Goal: Task Accomplishment & Management: Manage account settings

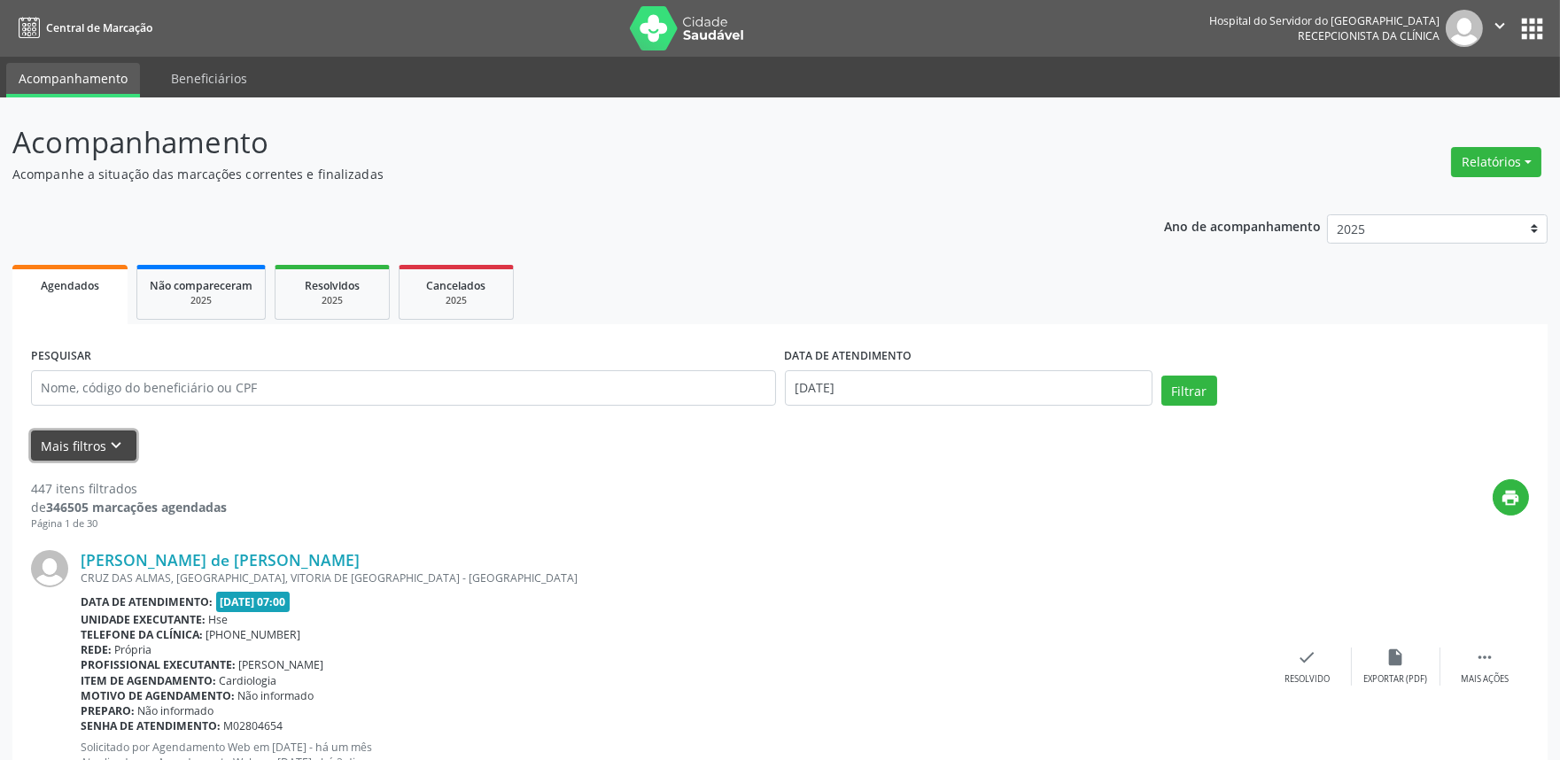
click at [94, 447] on button "Mais filtros keyboard_arrow_down" at bounding box center [83, 446] width 105 height 31
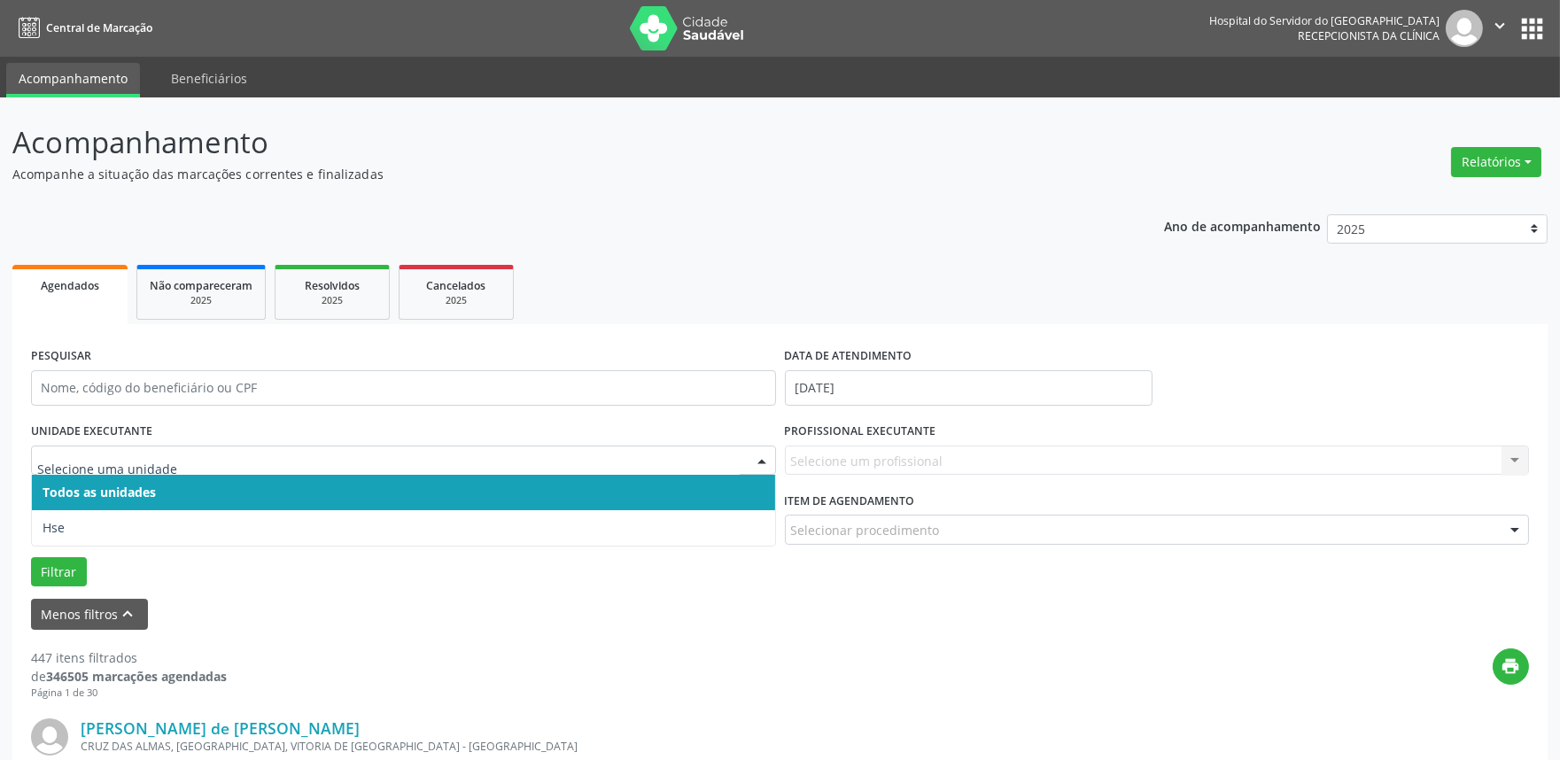
click at [147, 518] on span "Hse" at bounding box center [403, 527] width 743 height 35
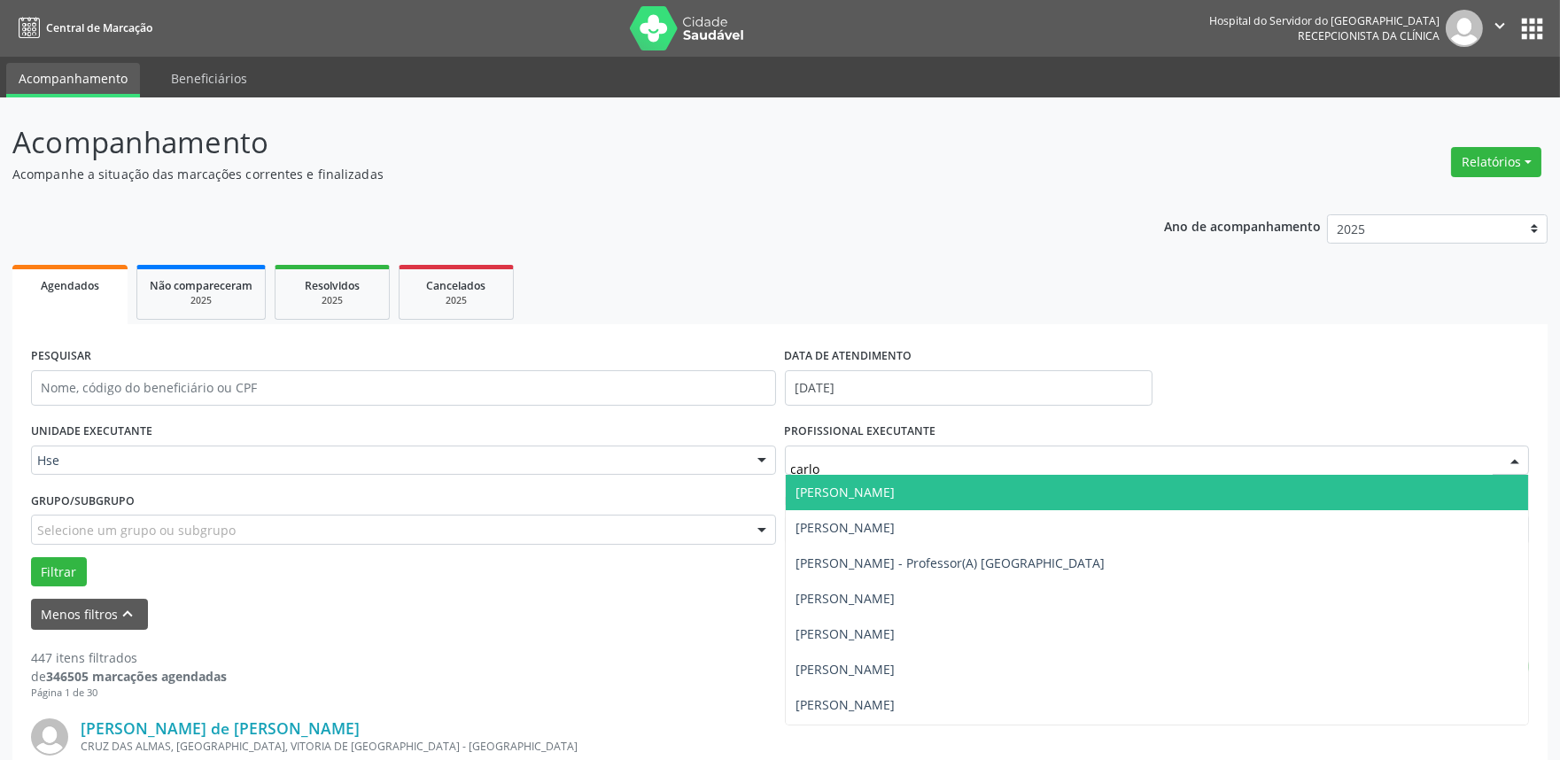
type input "[PERSON_NAME]"
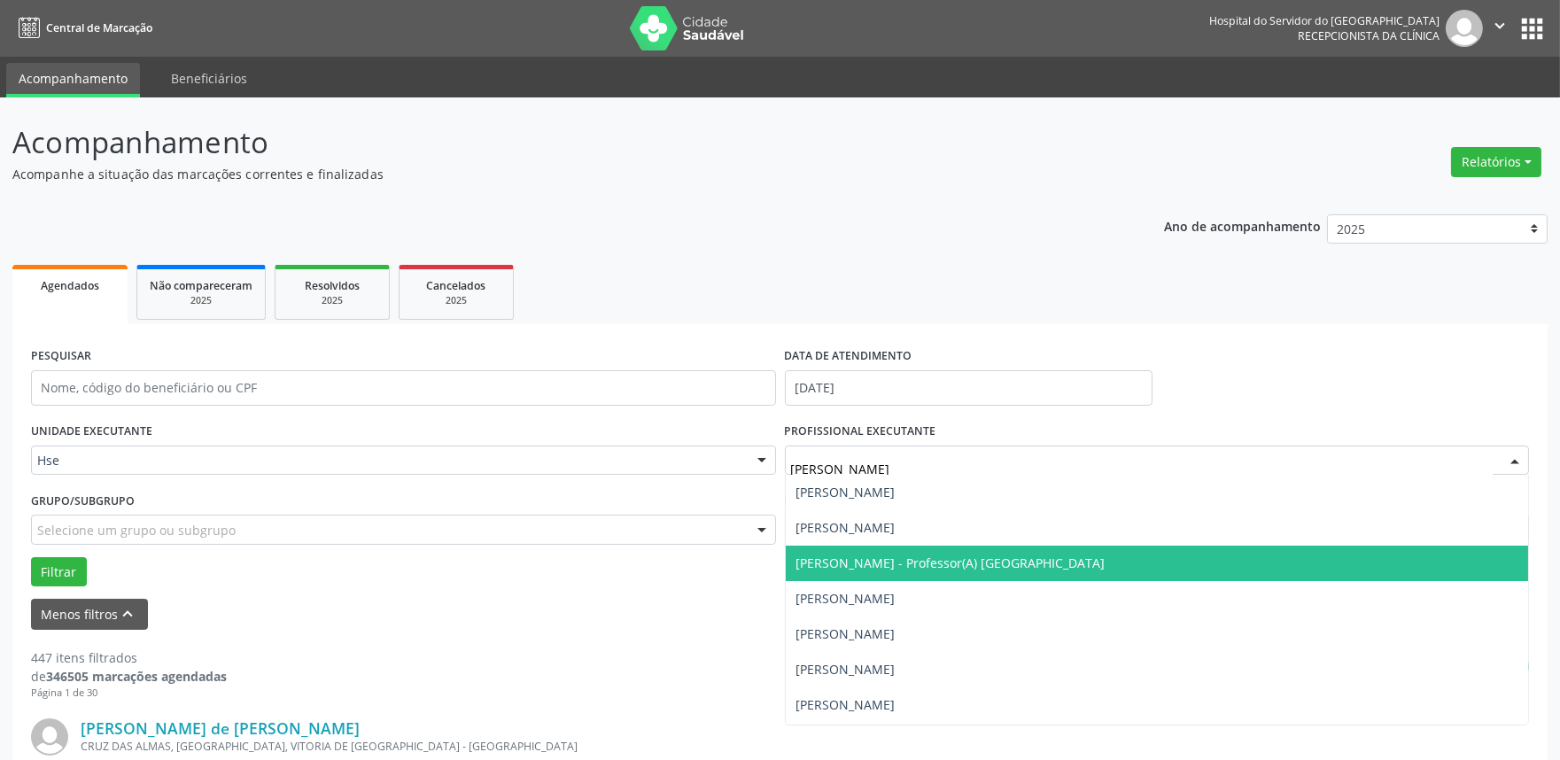
click at [1001, 562] on span "[PERSON_NAME] - Professor(A) [GEOGRAPHIC_DATA]" at bounding box center [951, 563] width 309 height 17
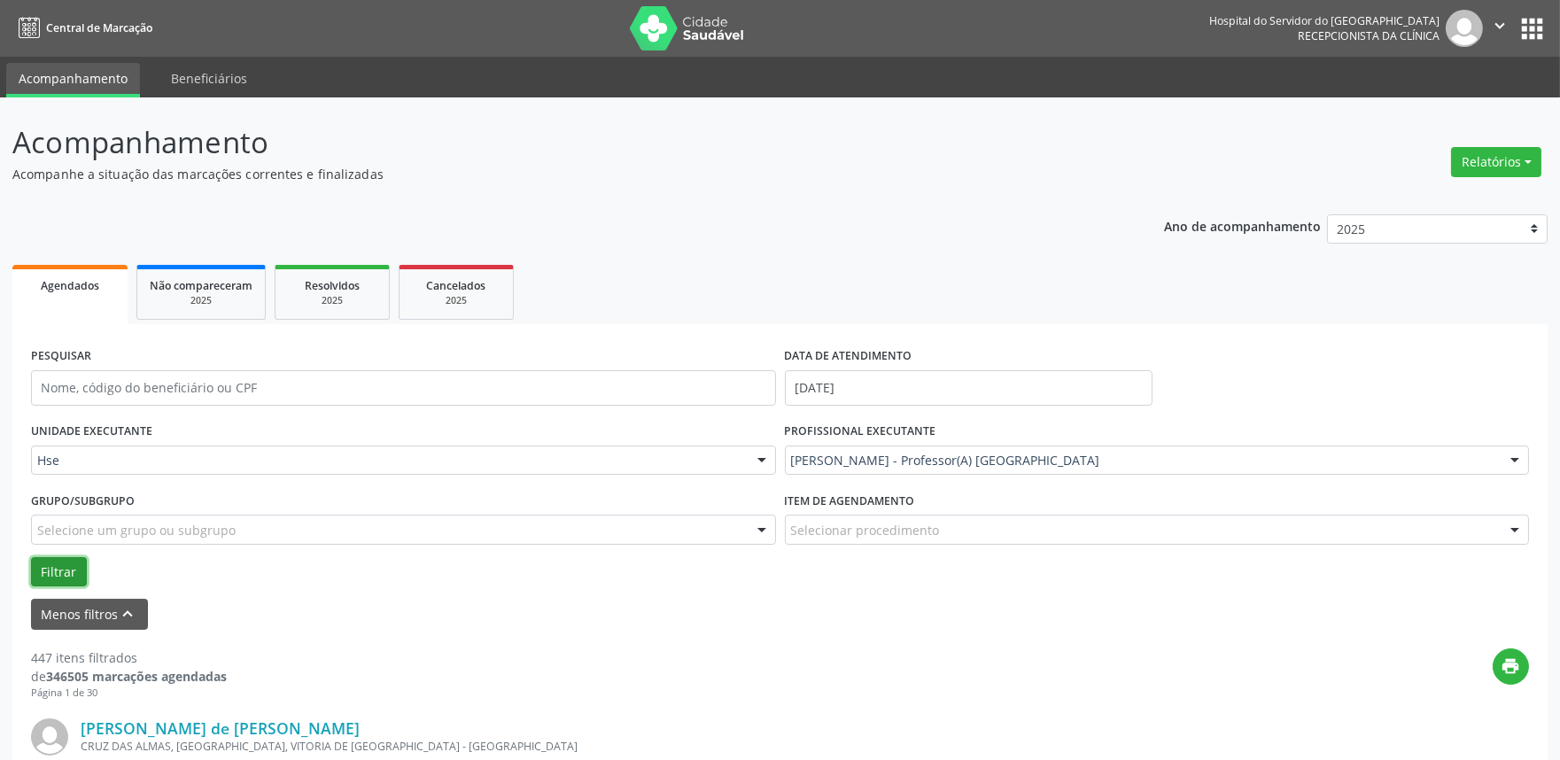
click at [66, 570] on button "Filtrar" at bounding box center [59, 572] width 56 height 30
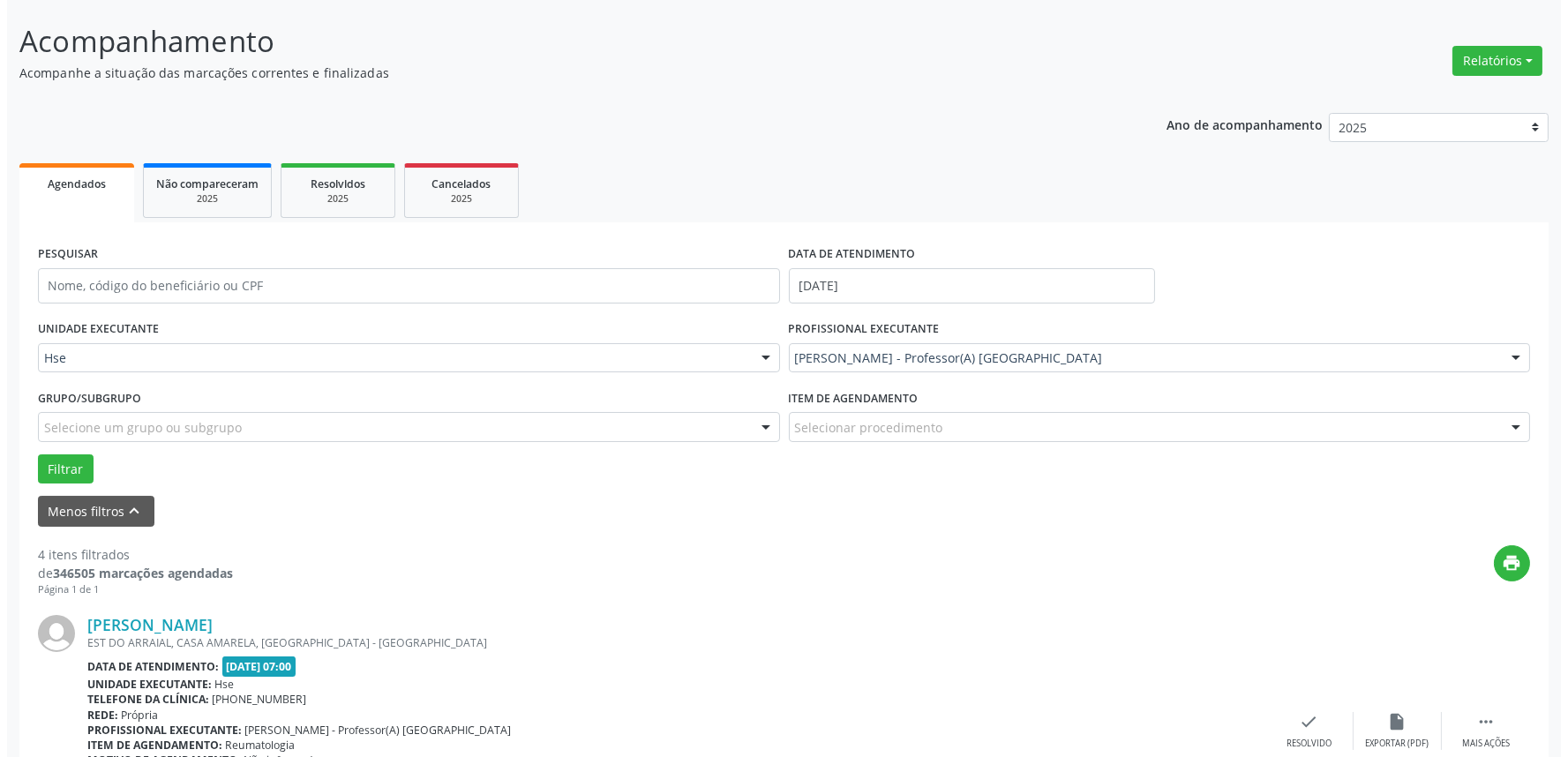
scroll to position [196, 0]
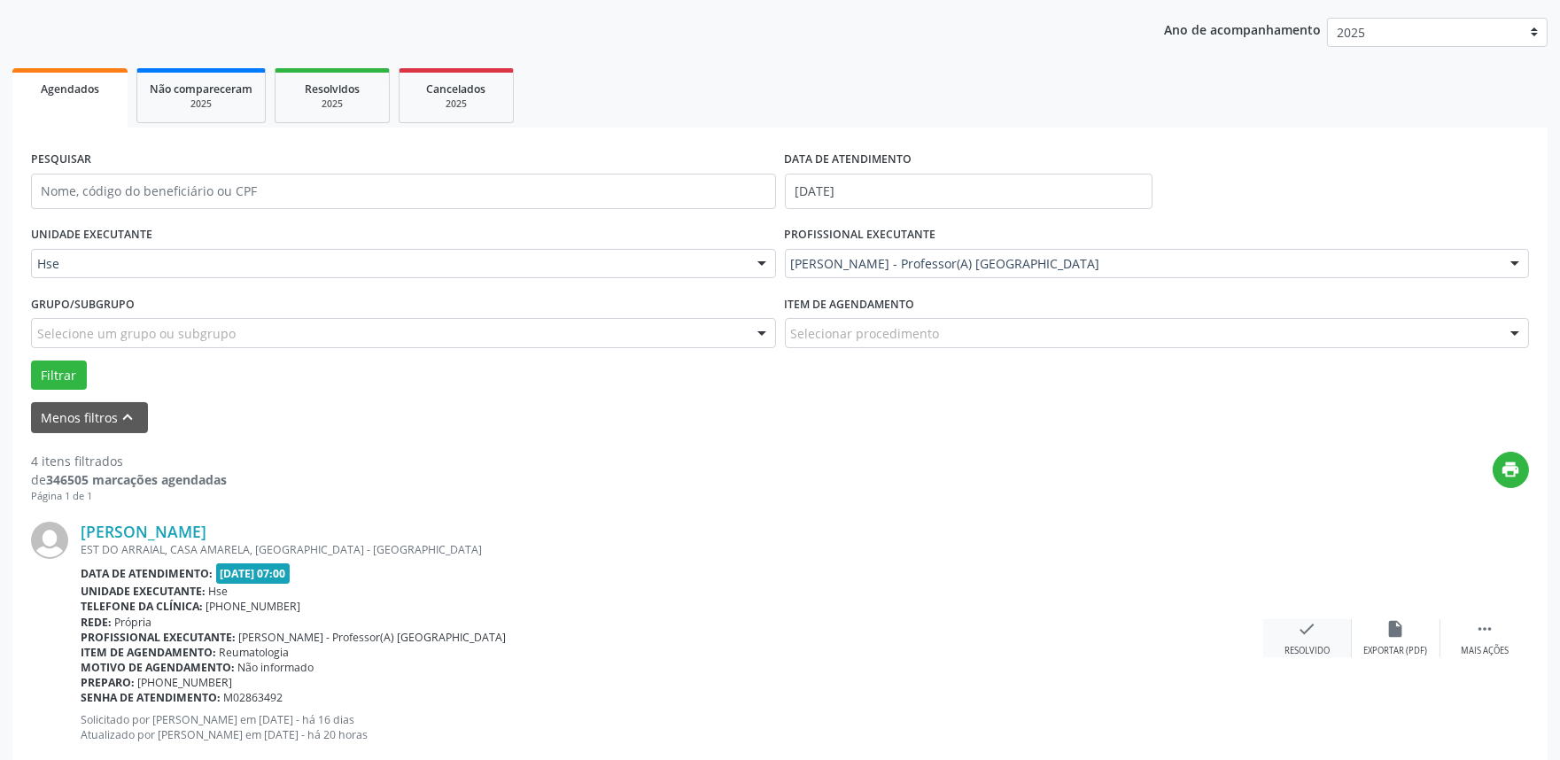
click at [1324, 645] on div "Resolvido" at bounding box center [1307, 651] width 45 height 12
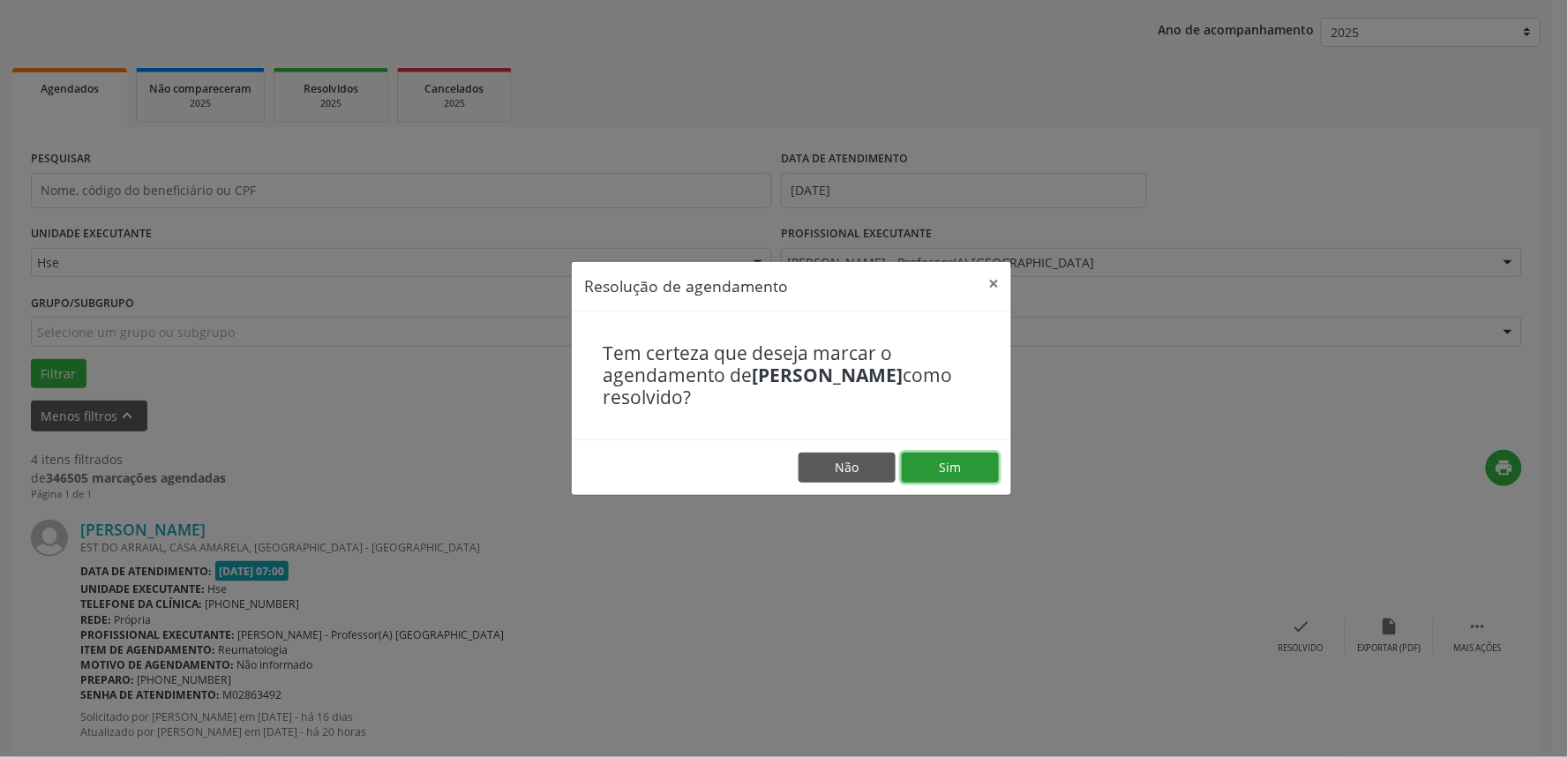
click at [922, 462] on button "Sim" at bounding box center [950, 468] width 97 height 30
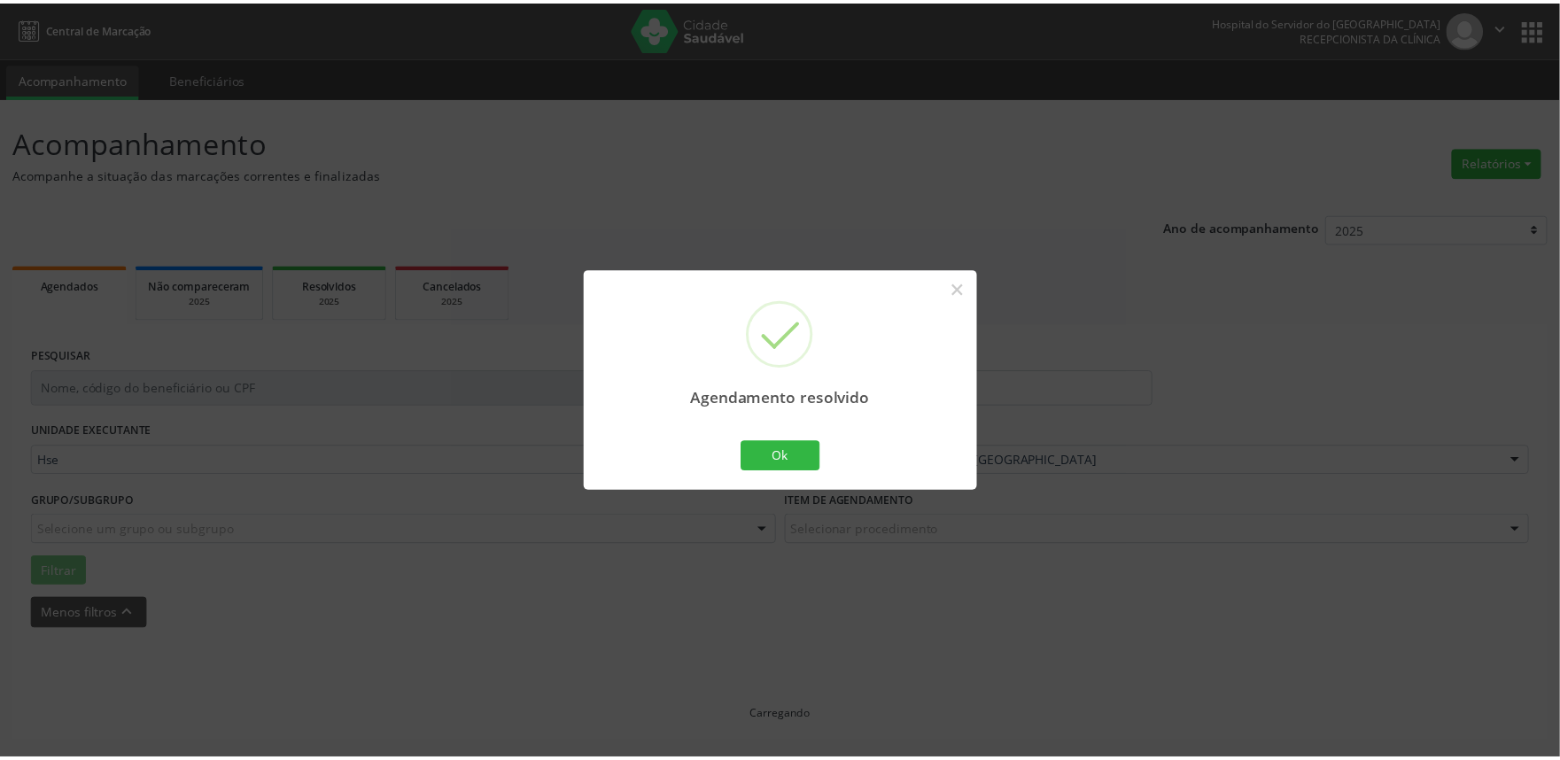
scroll to position [0, 0]
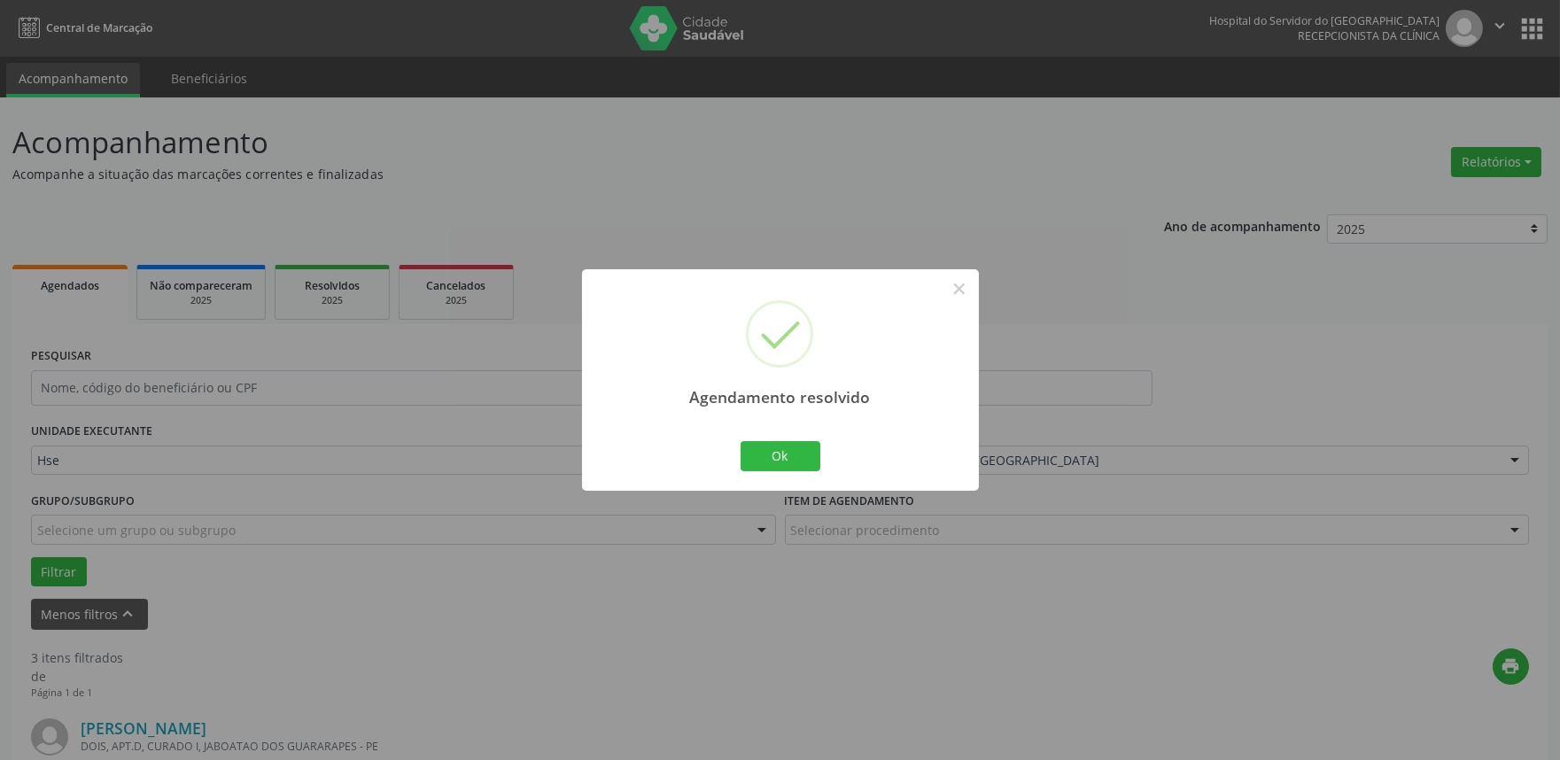
click at [820, 462] on div "Ok Cancel" at bounding box center [780, 456] width 88 height 37
click at [734, 447] on div "Agendamento resolvido × Ok Cancel" at bounding box center [780, 379] width 397 height 221
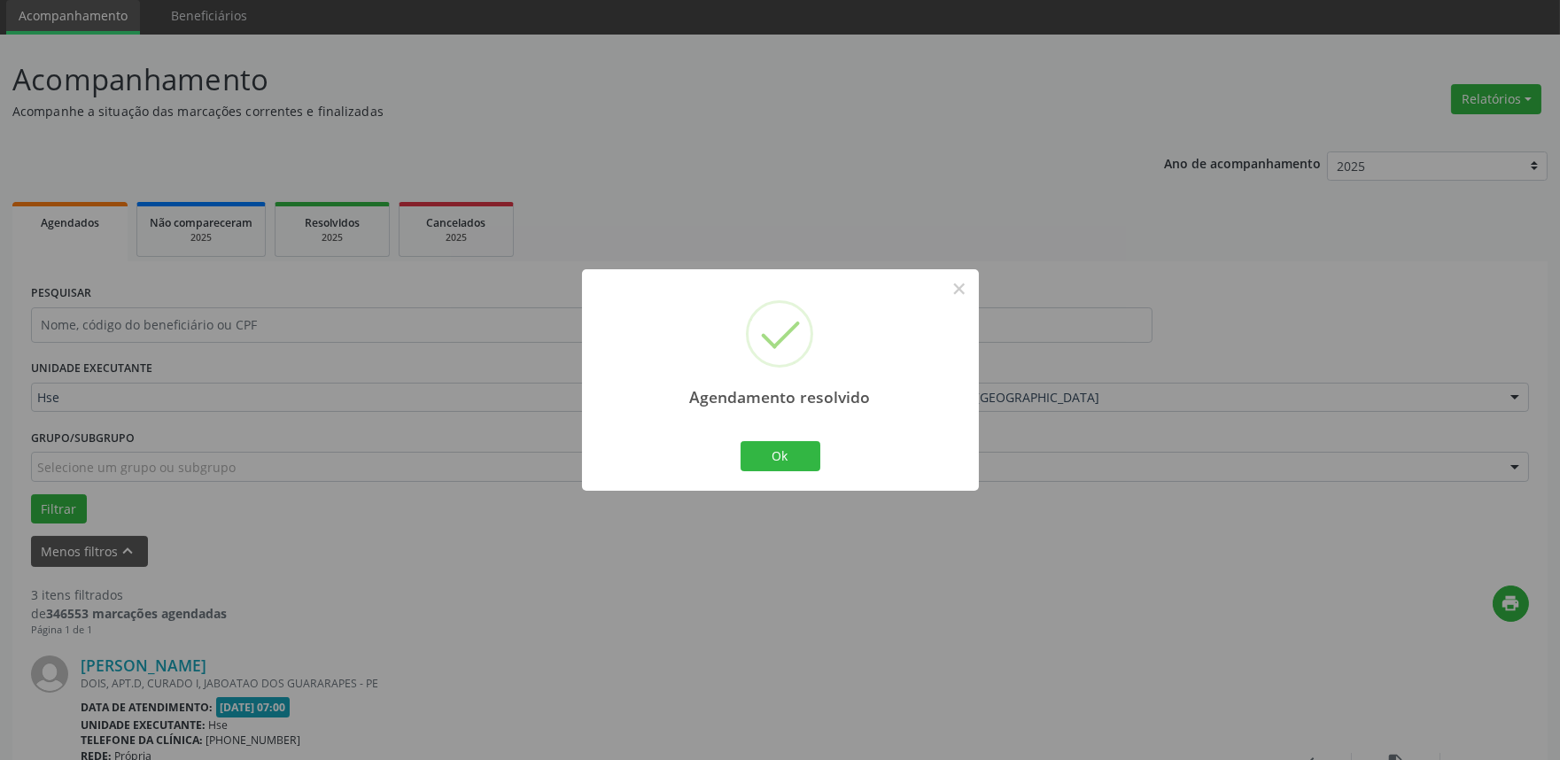
scroll to position [98, 0]
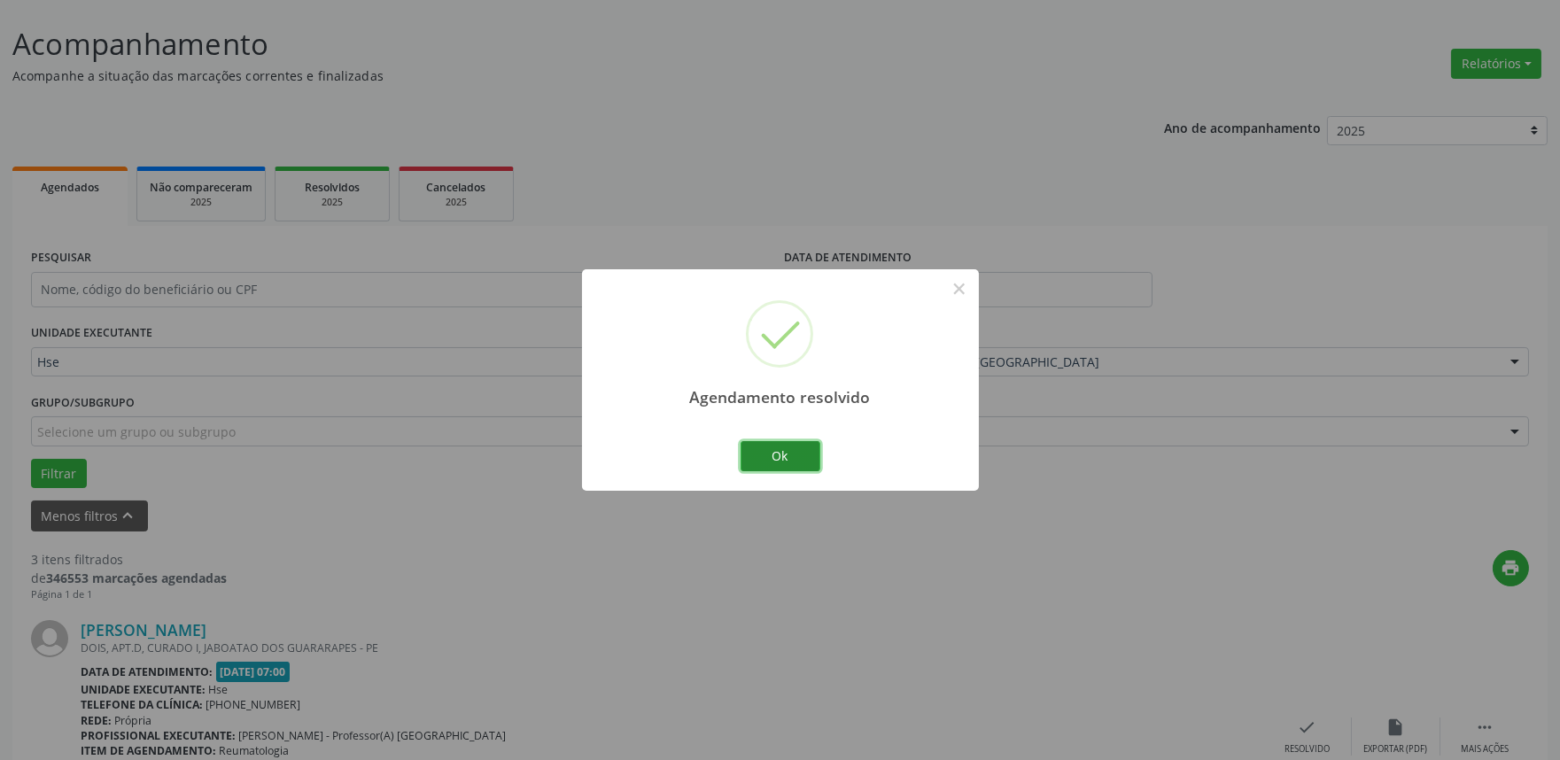
click at [767, 449] on button "Ok" at bounding box center [781, 456] width 80 height 30
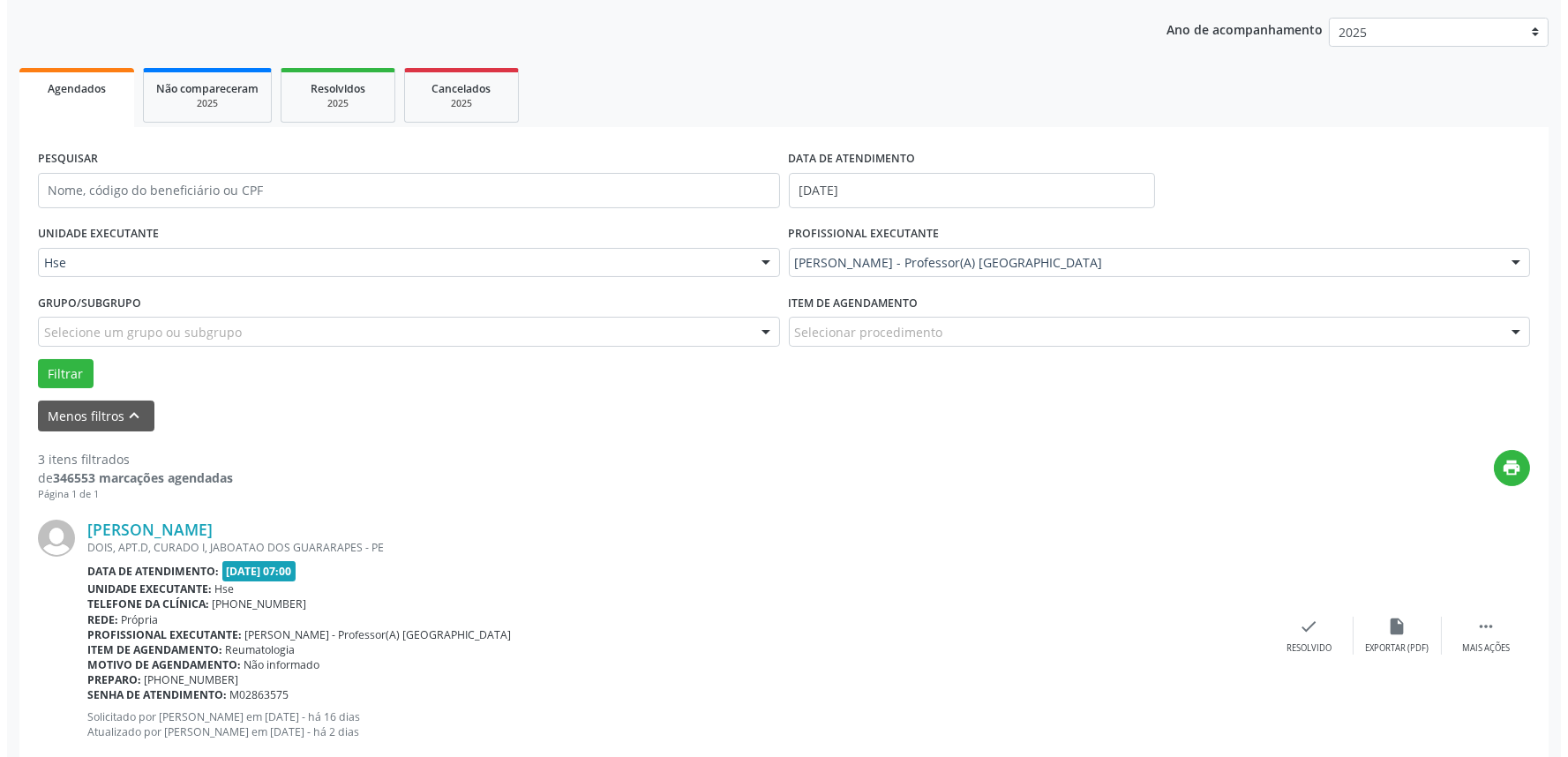
scroll to position [294, 0]
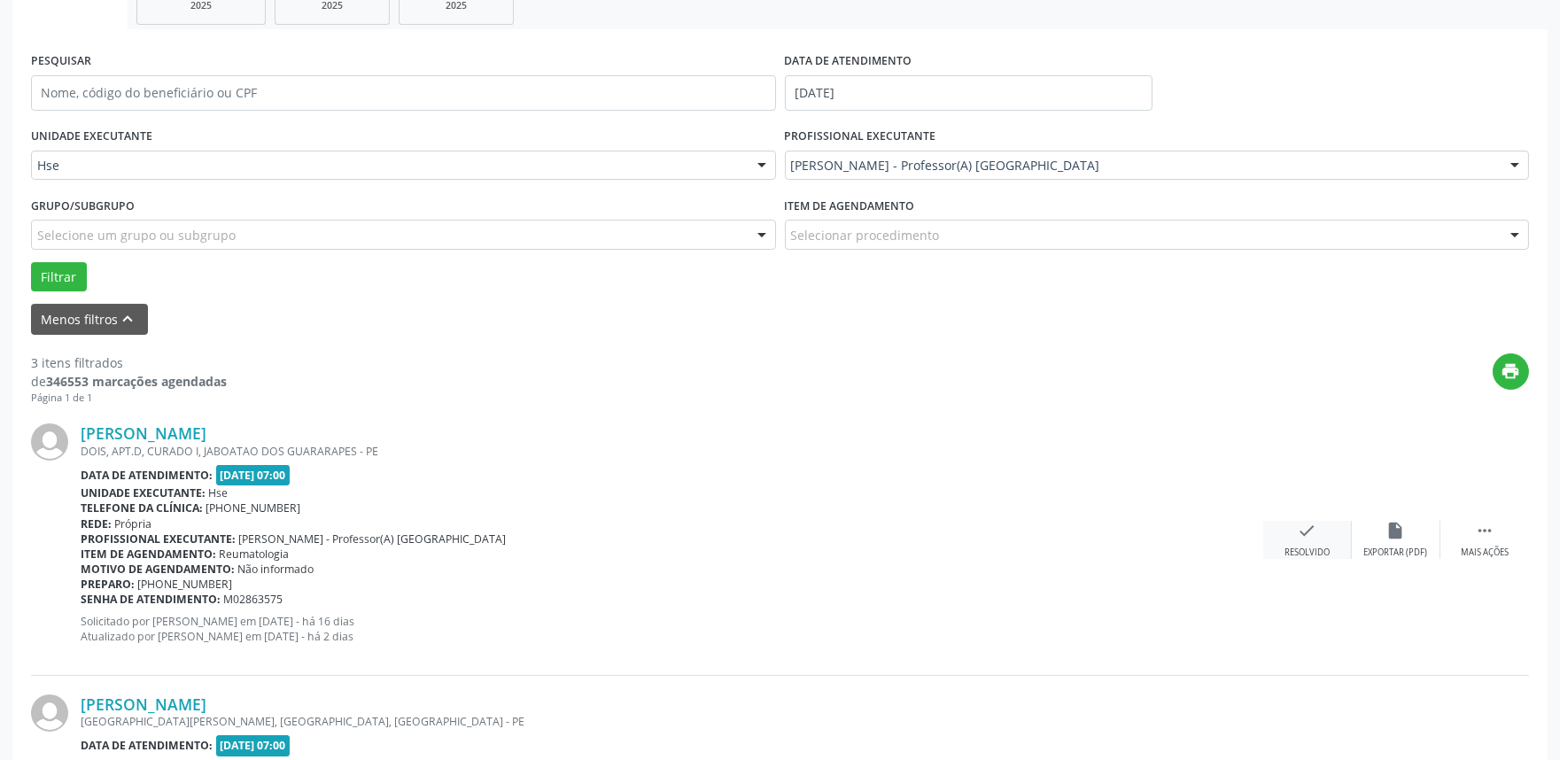
click at [1298, 533] on icon "check" at bounding box center [1307, 530] width 19 height 19
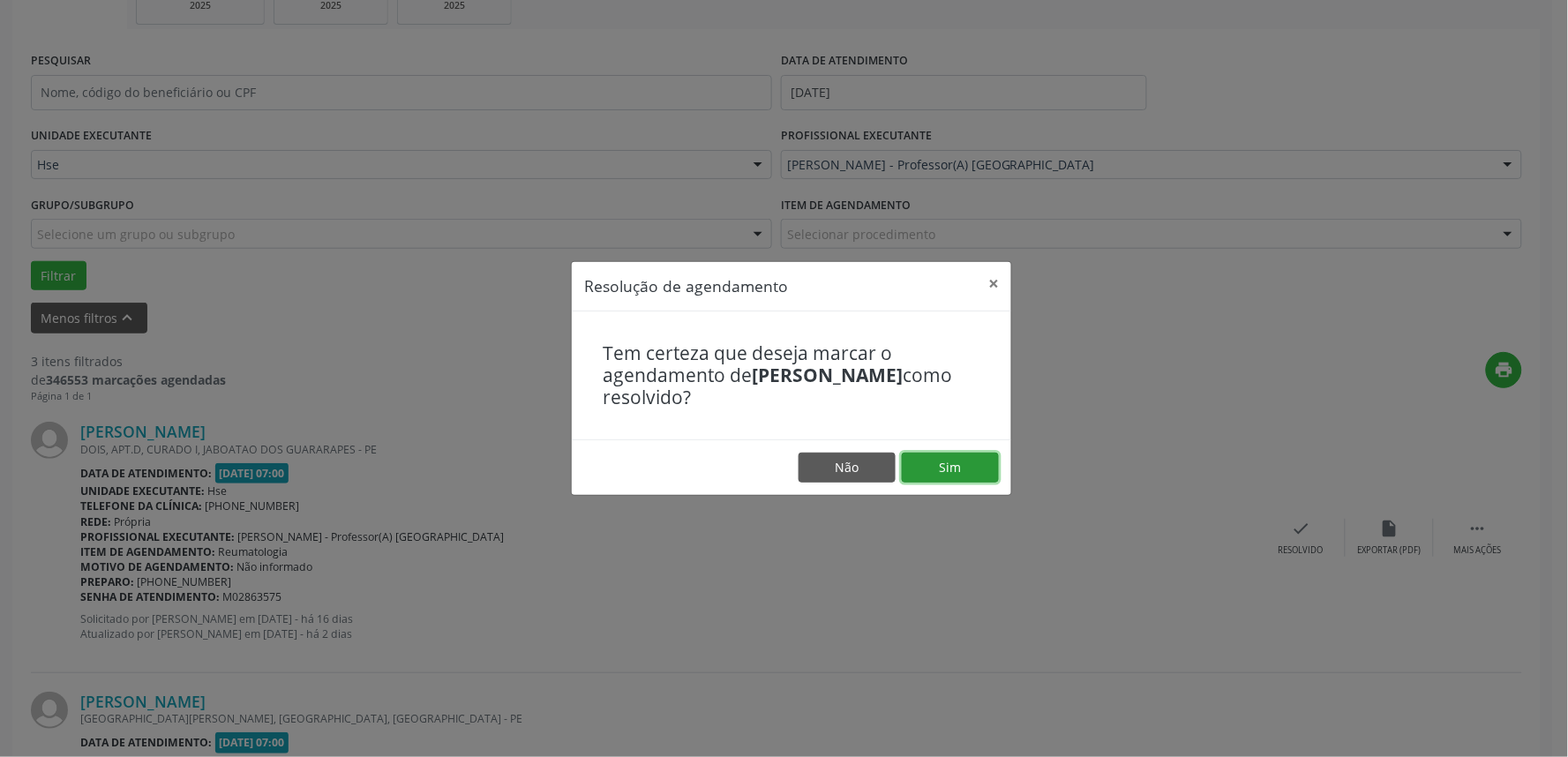
click at [958, 477] on button "Sim" at bounding box center [950, 468] width 97 height 30
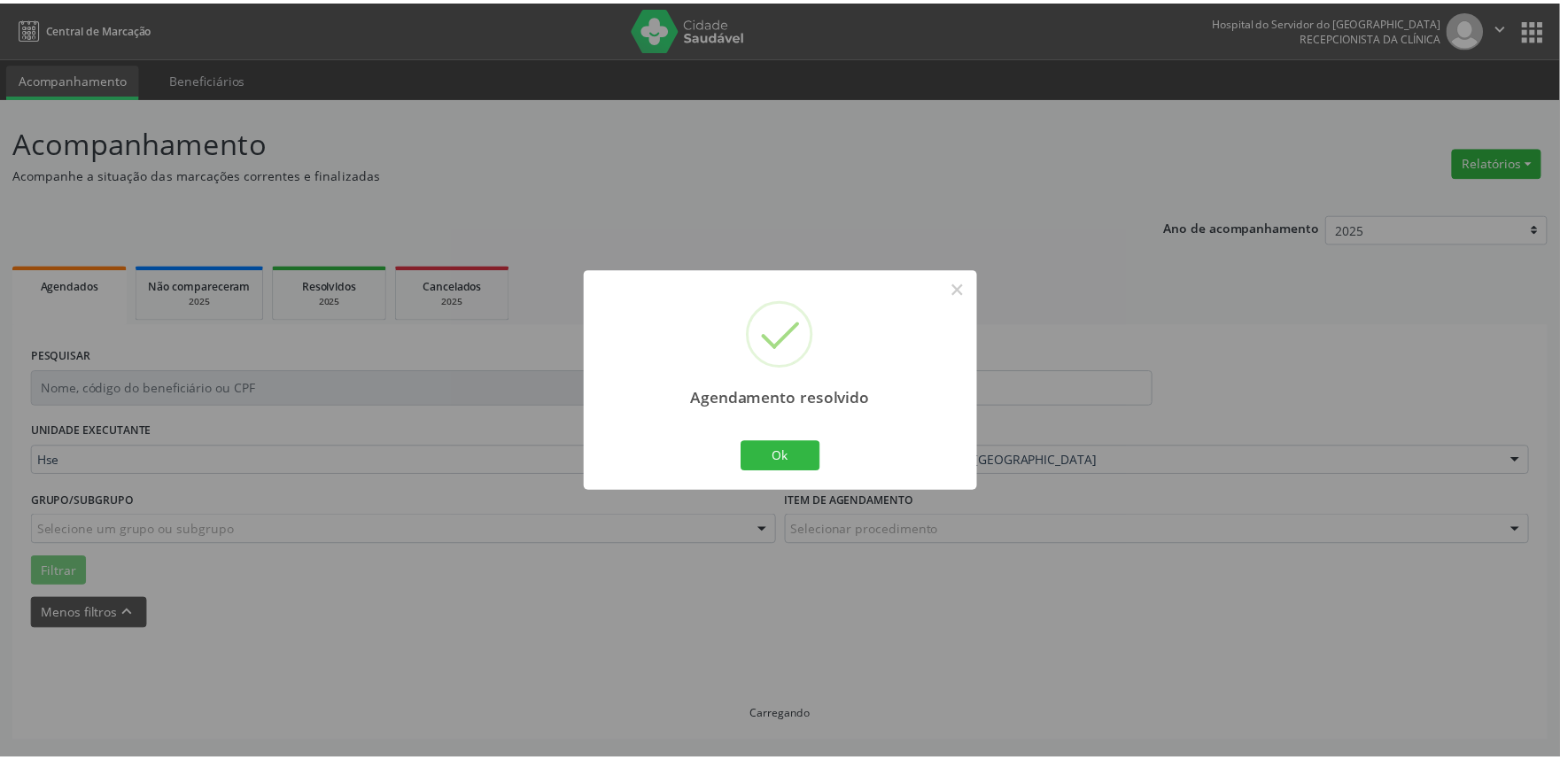
scroll to position [0, 0]
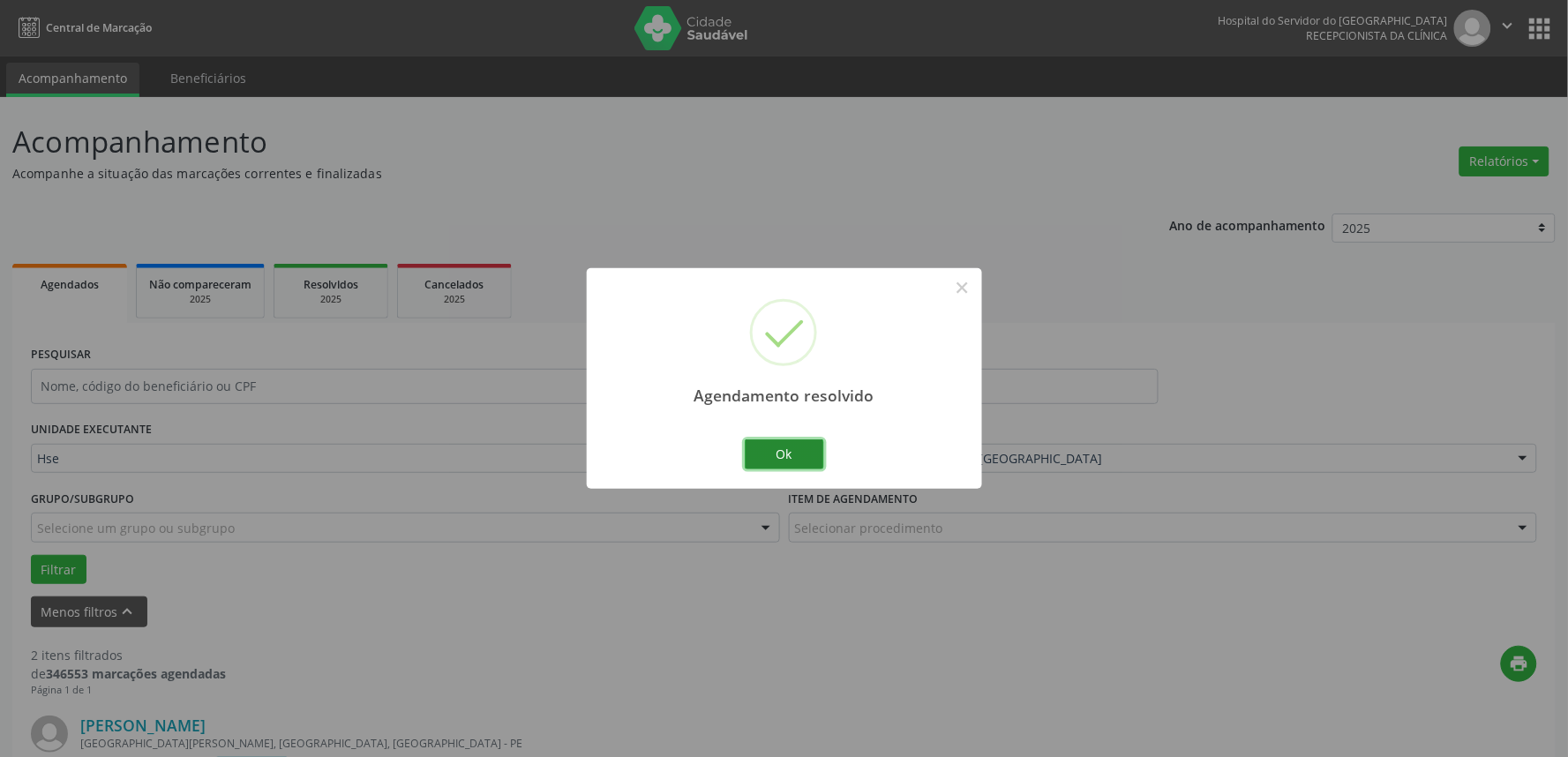
click at [787, 451] on button "Ok" at bounding box center [784, 454] width 80 height 30
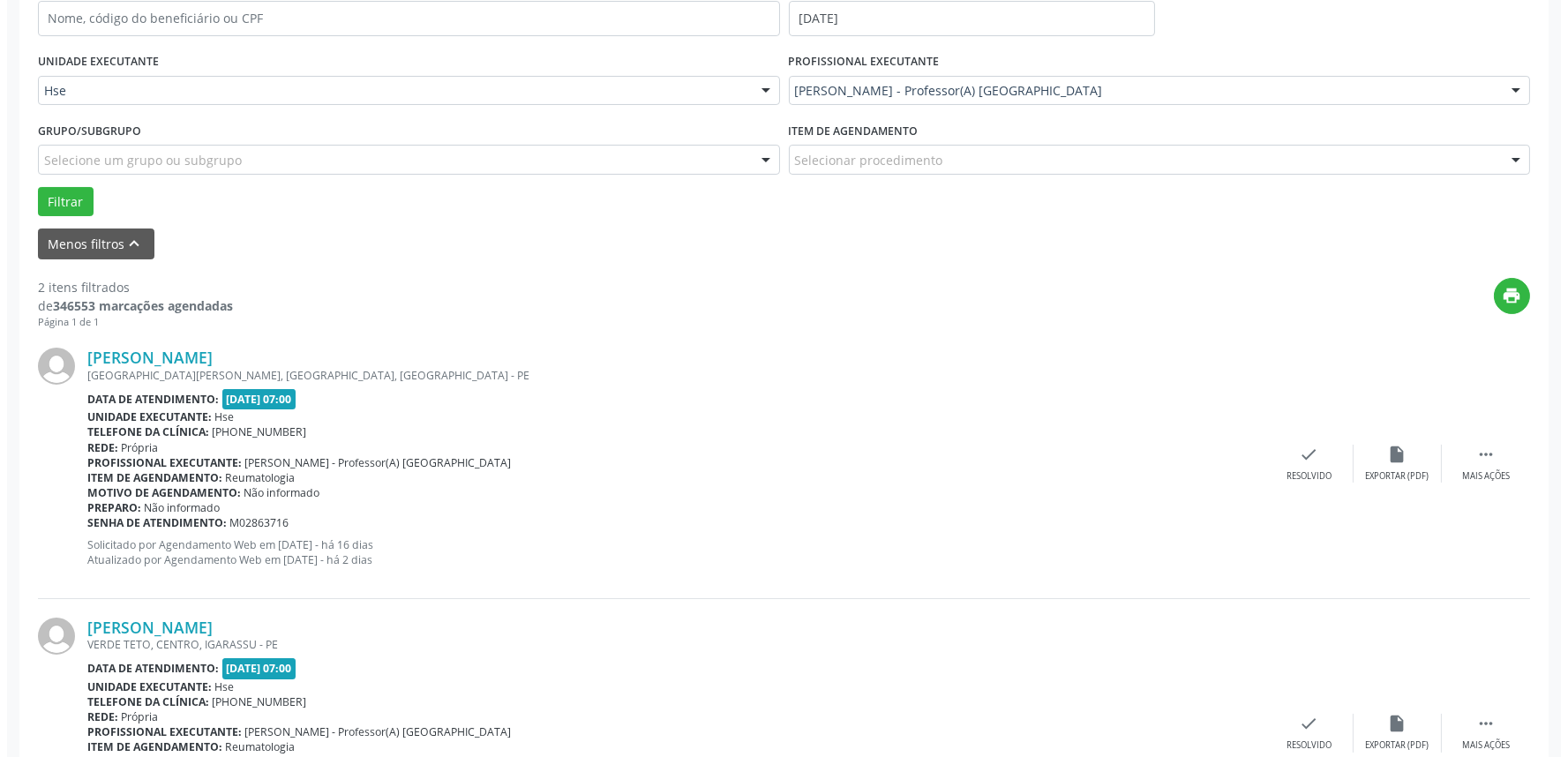
scroll to position [391, 0]
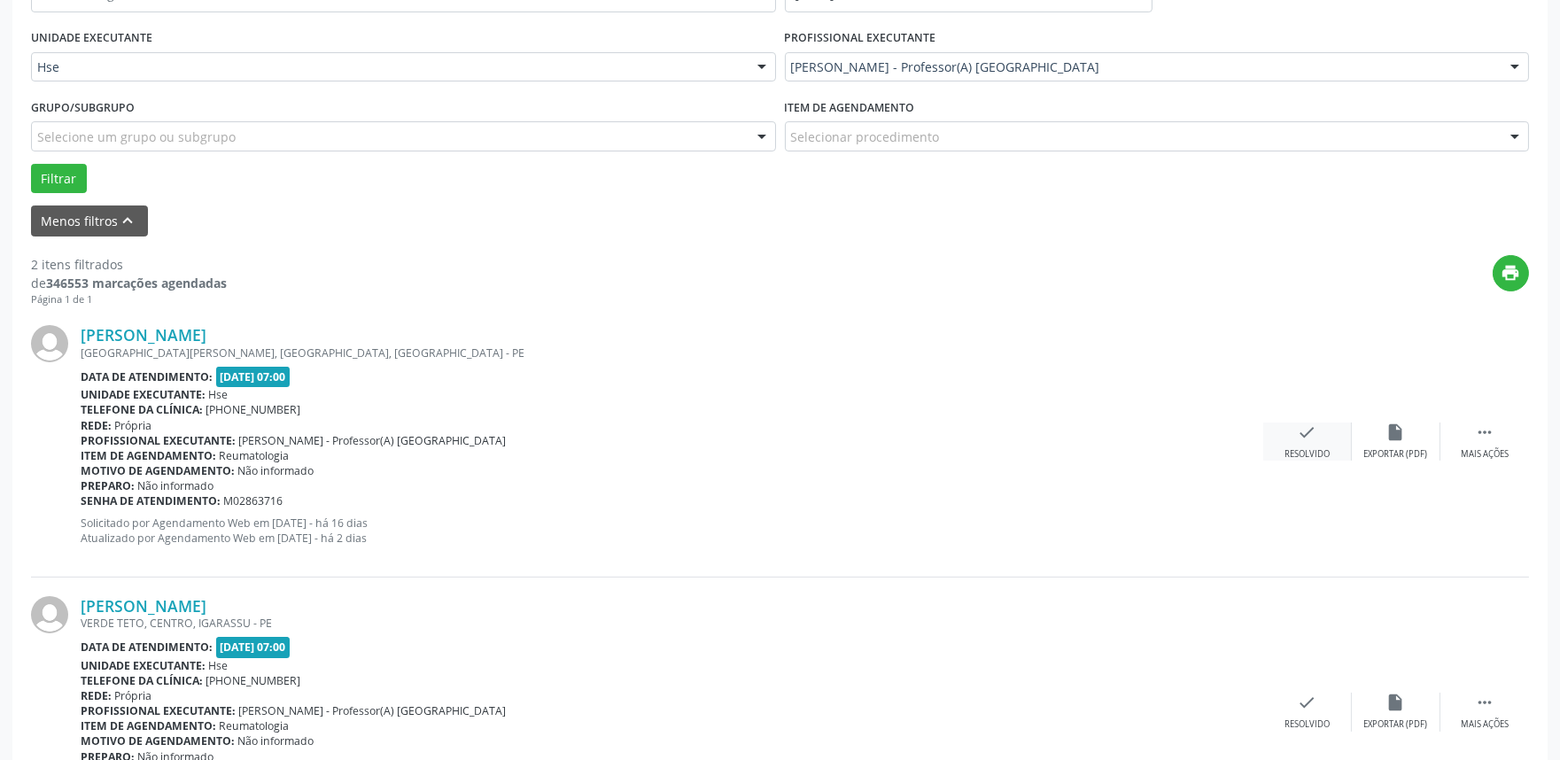
click at [1305, 440] on icon "check" at bounding box center [1307, 432] width 19 height 19
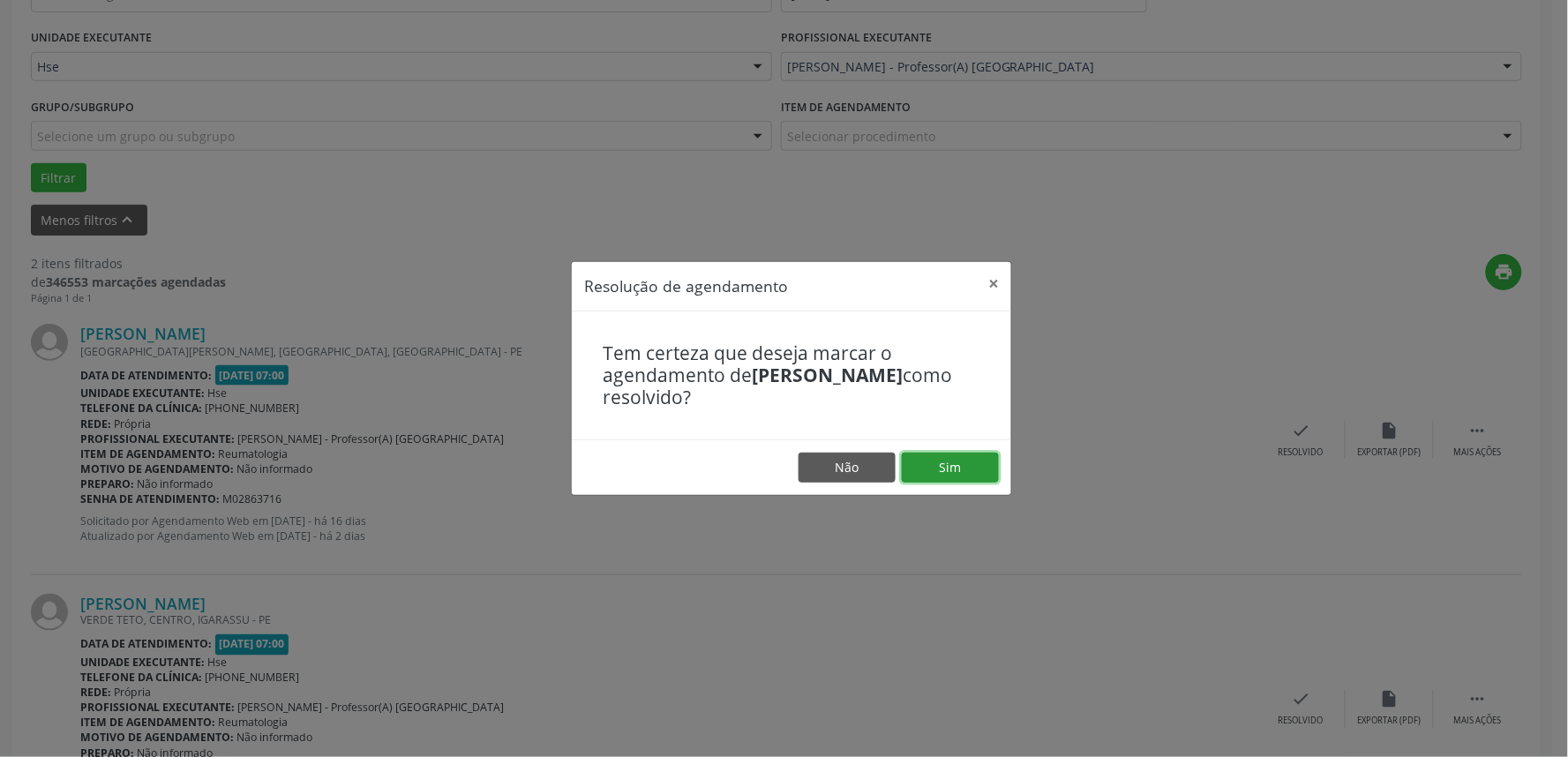
click at [966, 461] on button "Sim" at bounding box center [950, 468] width 97 height 30
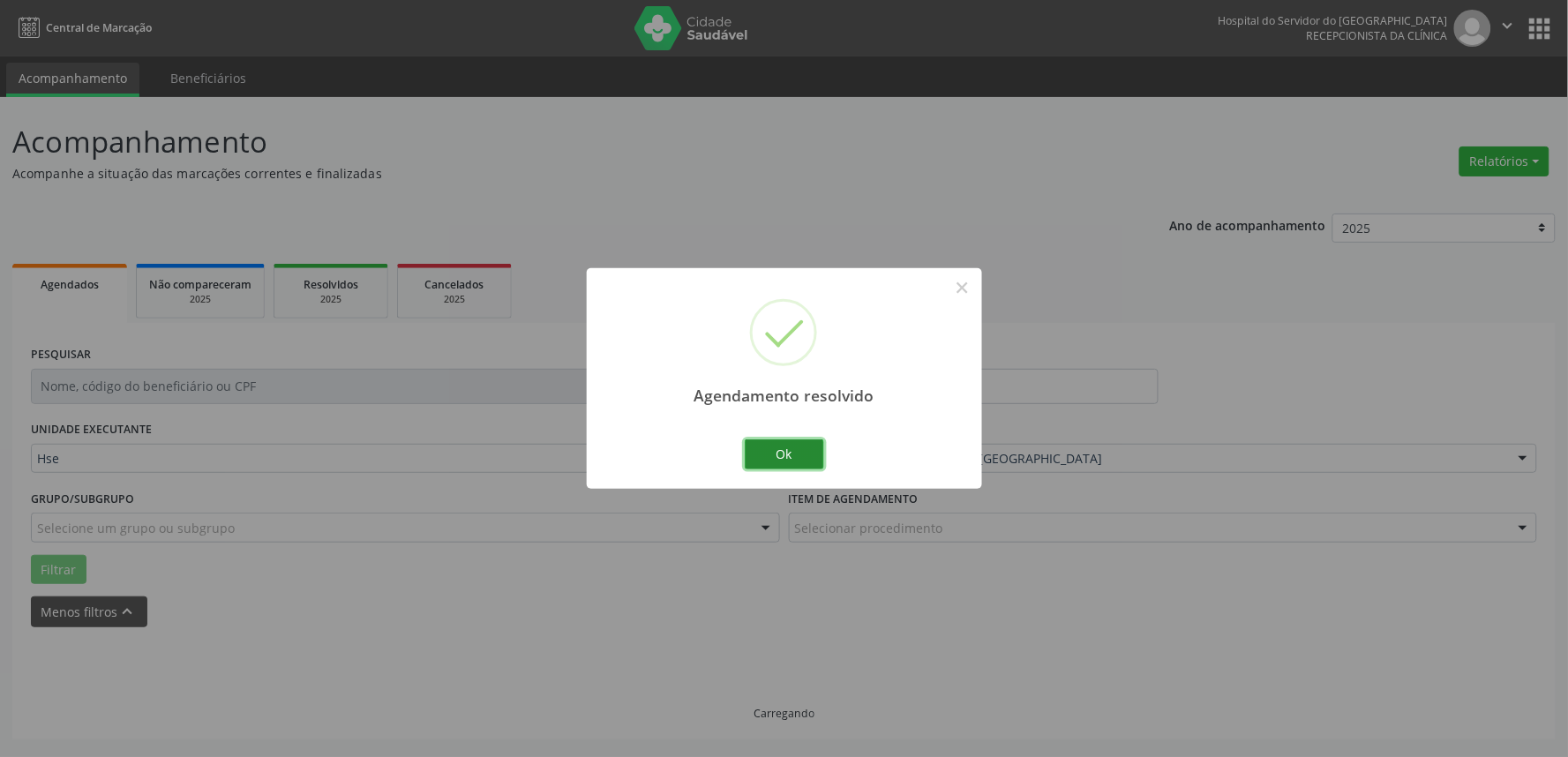
click at [784, 455] on button "Ok" at bounding box center [784, 454] width 80 height 30
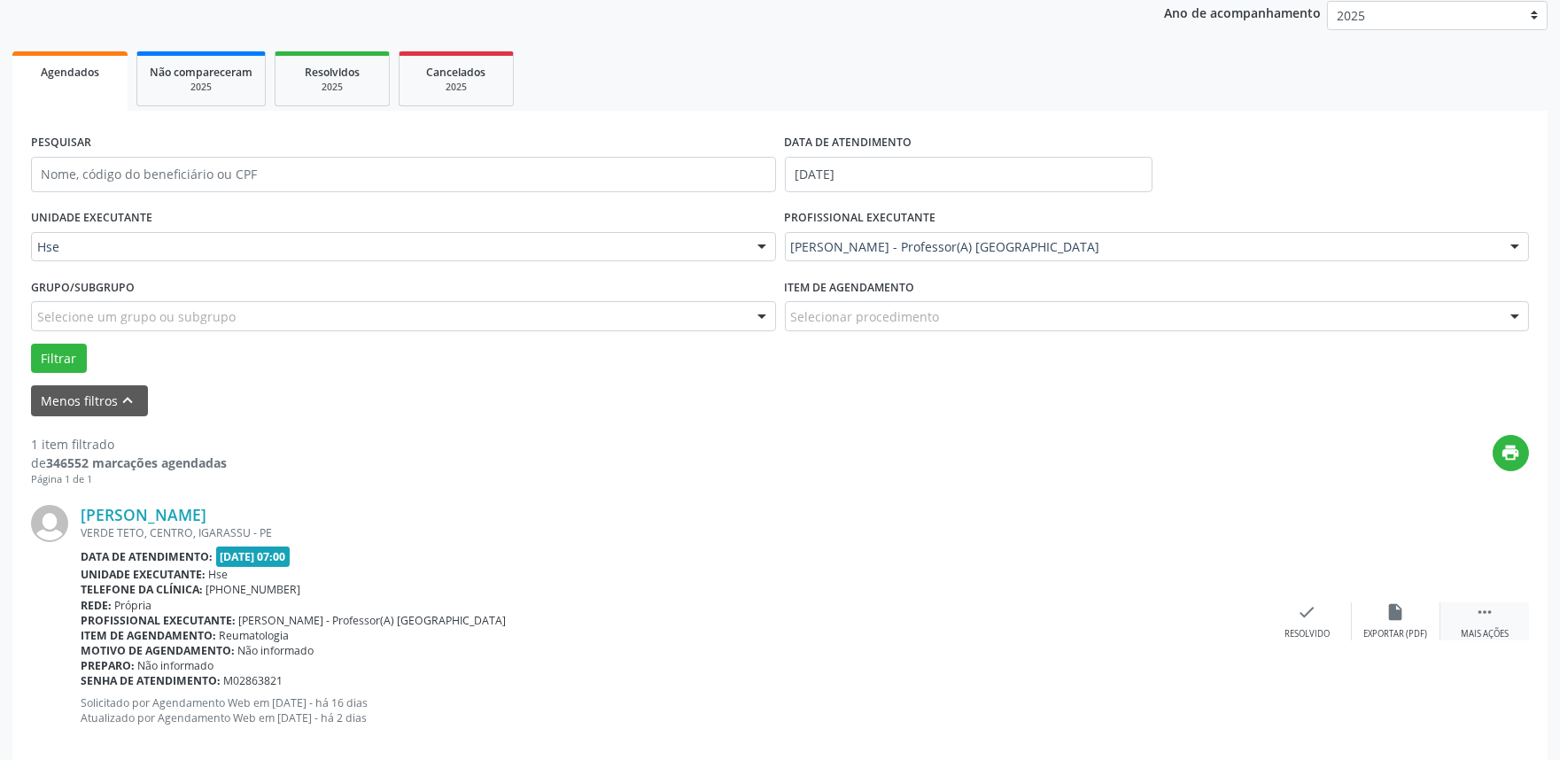
scroll to position [239, 0]
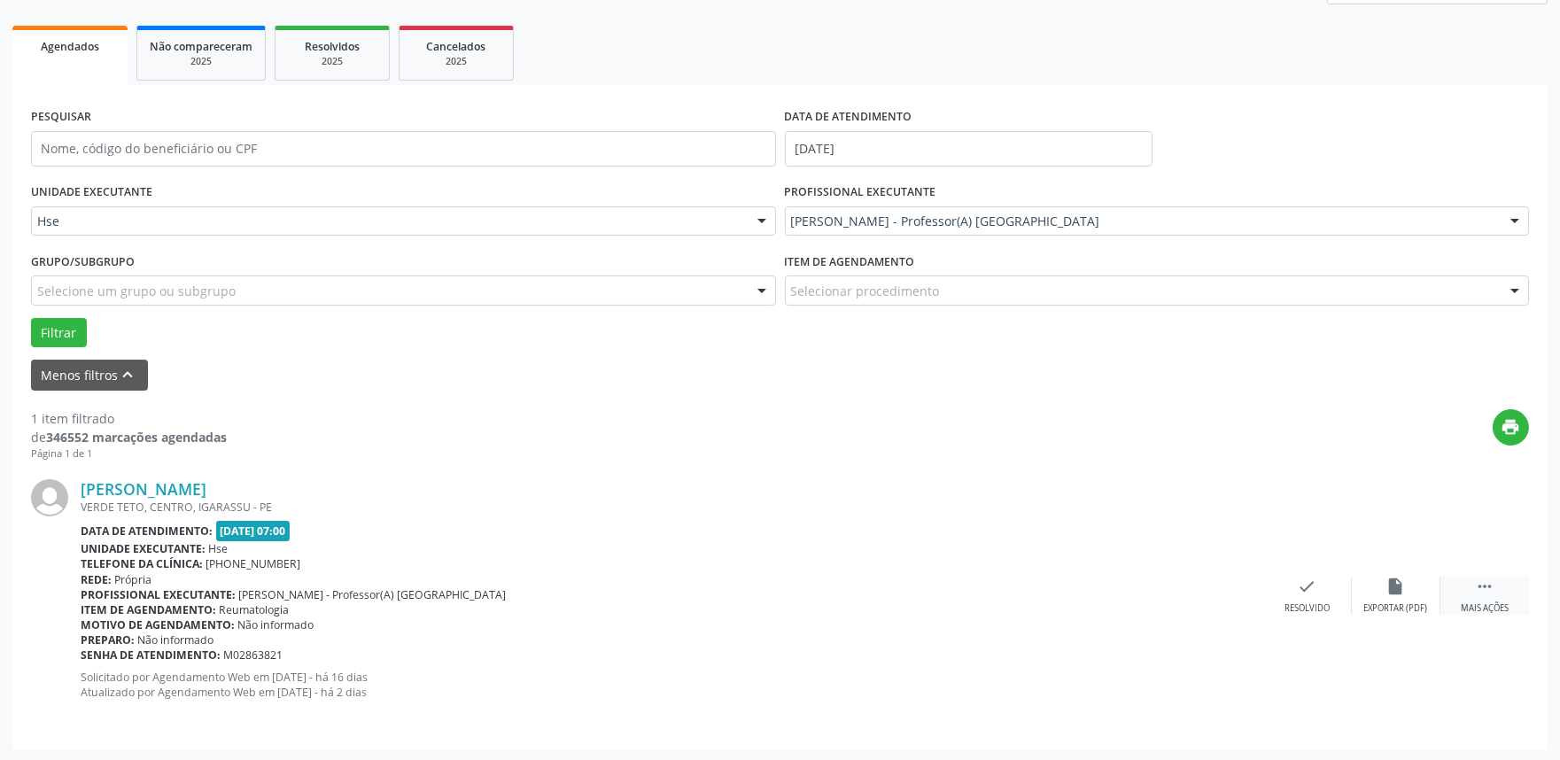
click at [1481, 577] on icon "" at bounding box center [1484, 586] width 19 height 19
click at [1385, 599] on div "alarm_off Não compareceu" at bounding box center [1396, 596] width 89 height 38
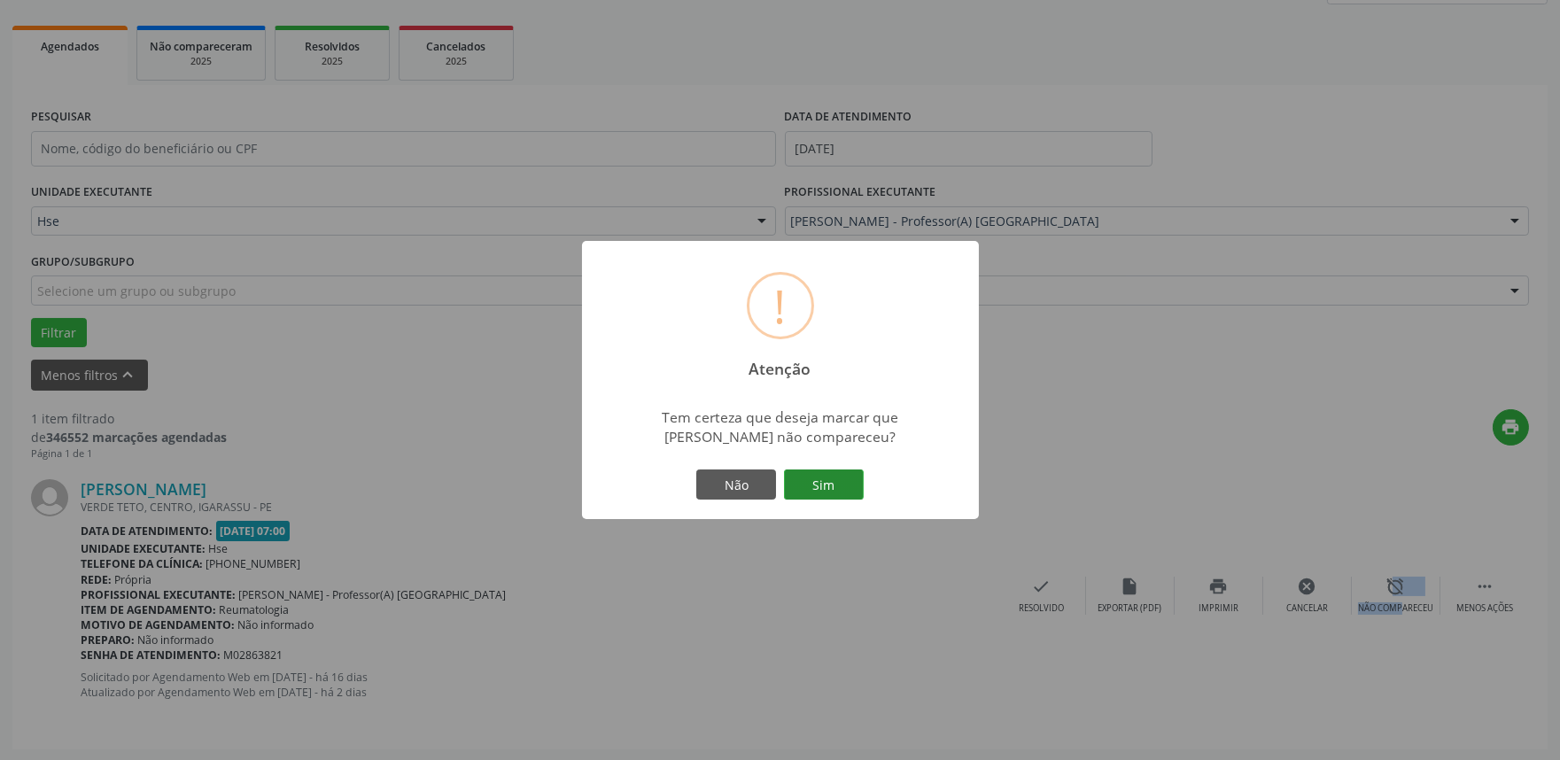
click at [829, 480] on button "Sim" at bounding box center [824, 485] width 80 height 30
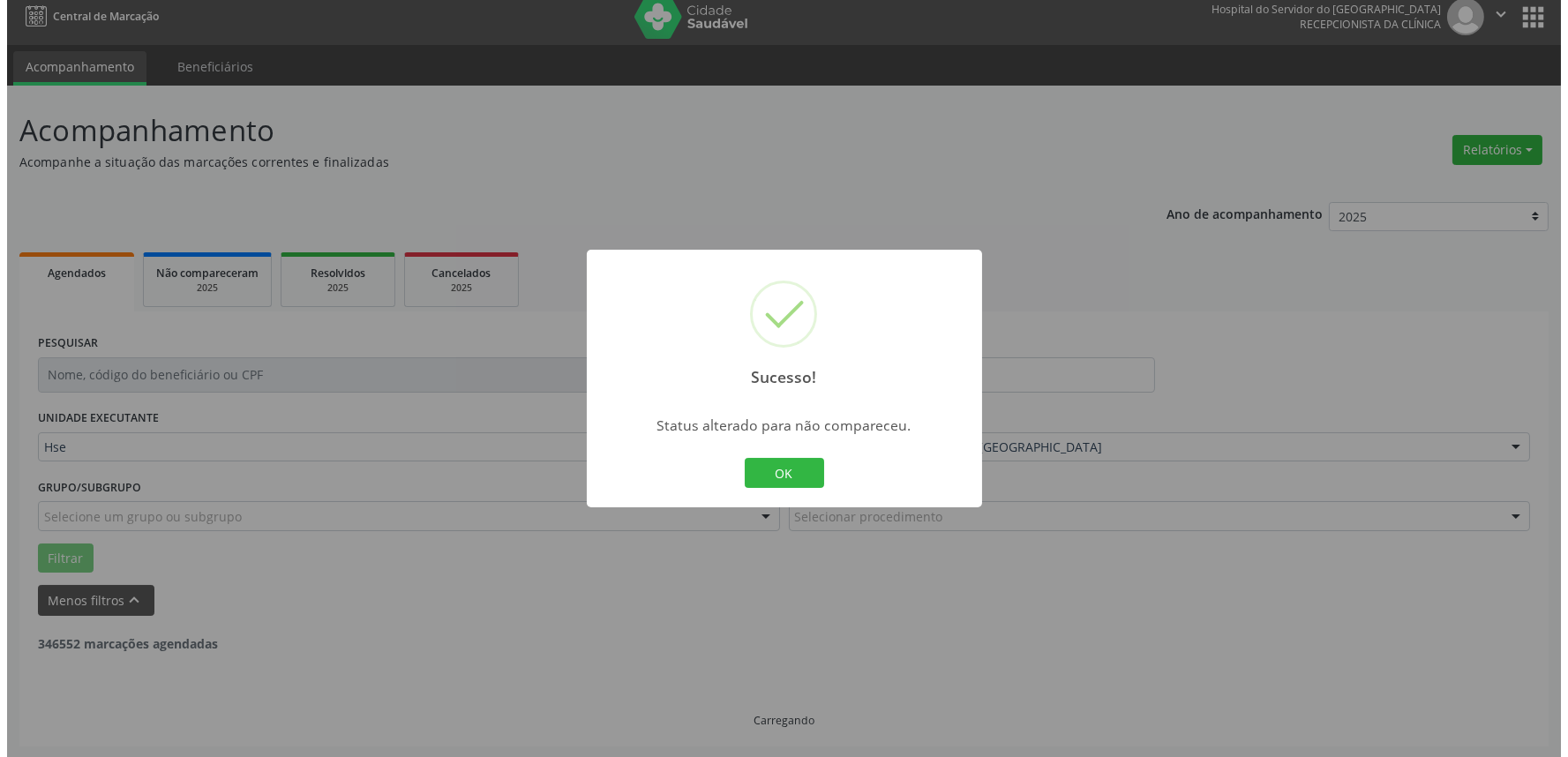
scroll to position [0, 0]
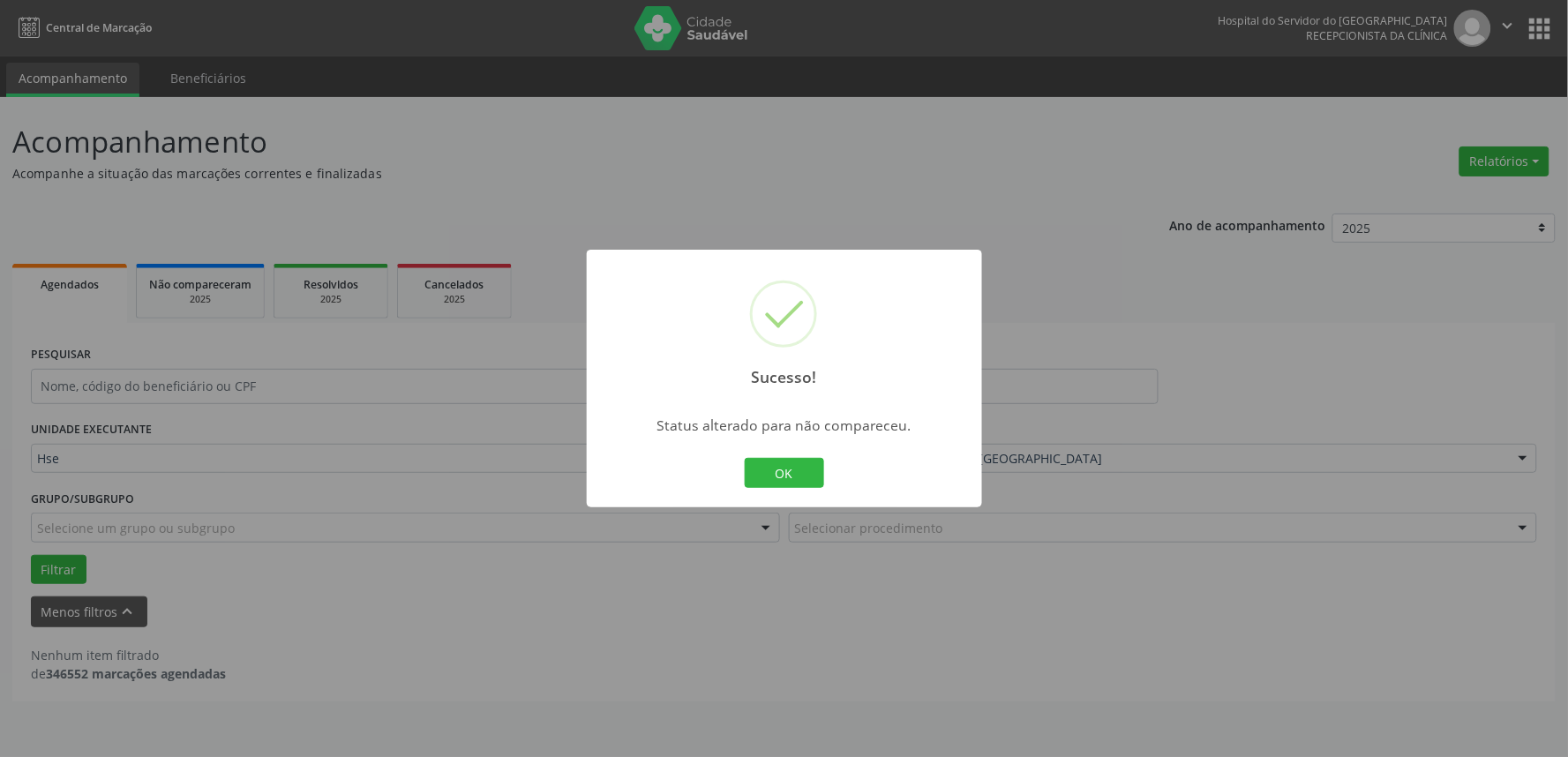
click at [804, 500] on div "Sucesso! × Status alterado para não compareceu. OK Cancel" at bounding box center [784, 378] width 395 height 258
click at [803, 472] on button "OK" at bounding box center [784, 473] width 80 height 30
